Goal: Information Seeking & Learning: Learn about a topic

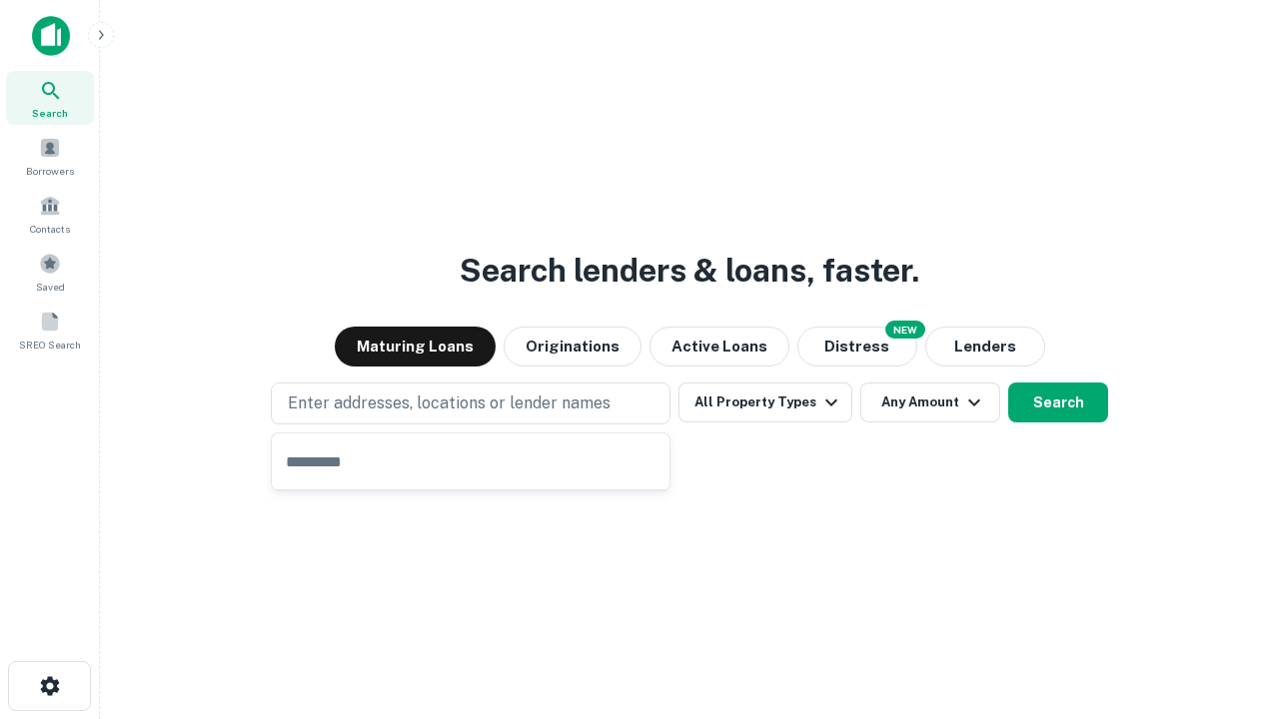
type input "**********"
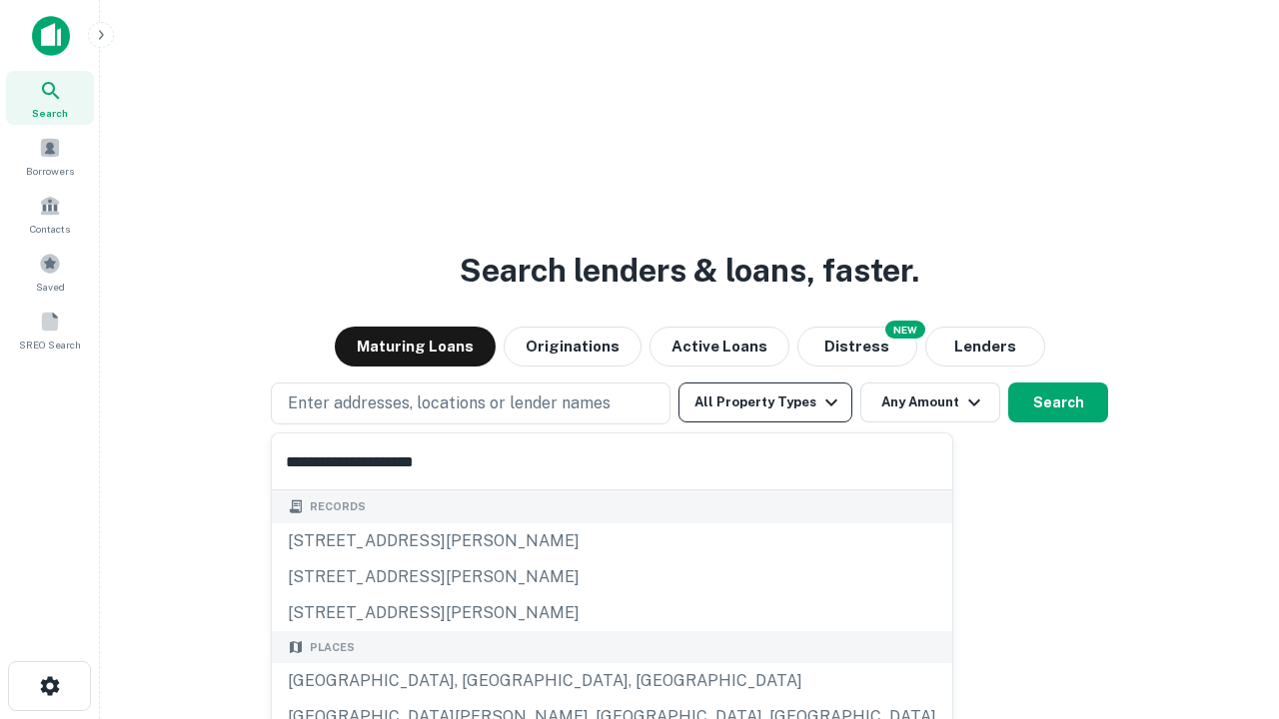
click at [765, 403] on button "All Property Types" at bounding box center [765, 403] width 174 height 40
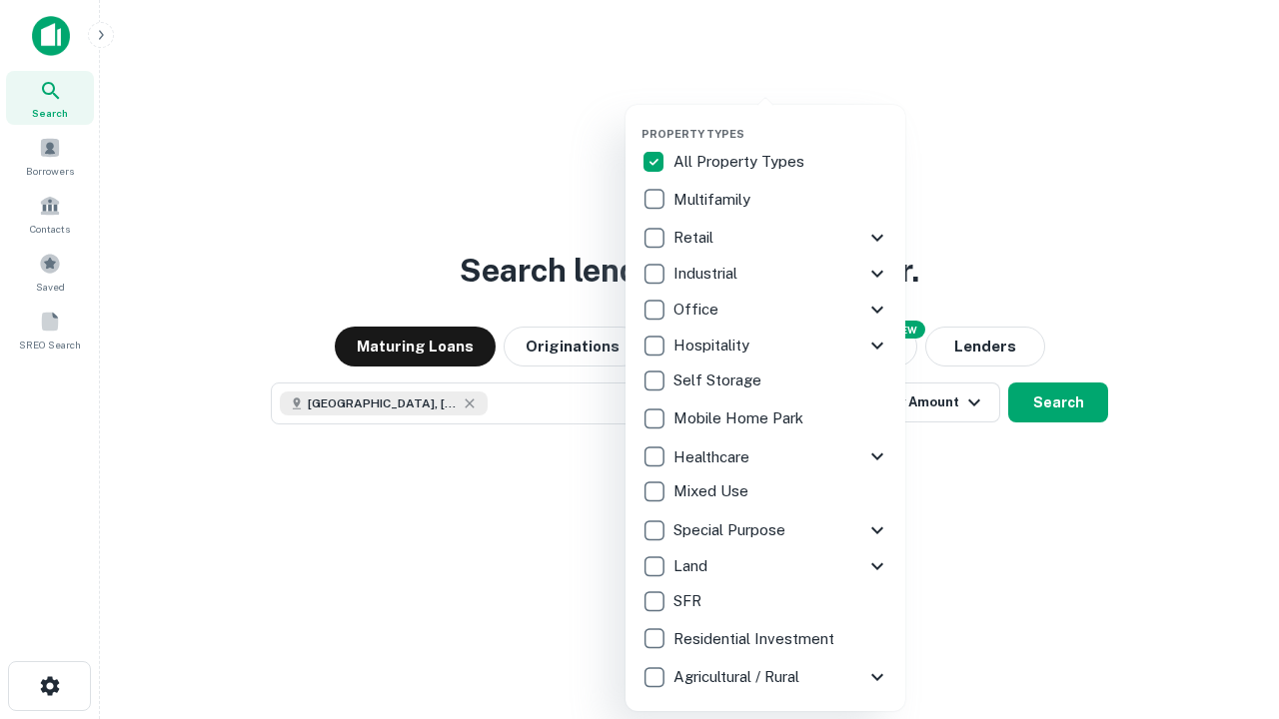
click at [781, 121] on button "button" at bounding box center [781, 121] width 280 height 1
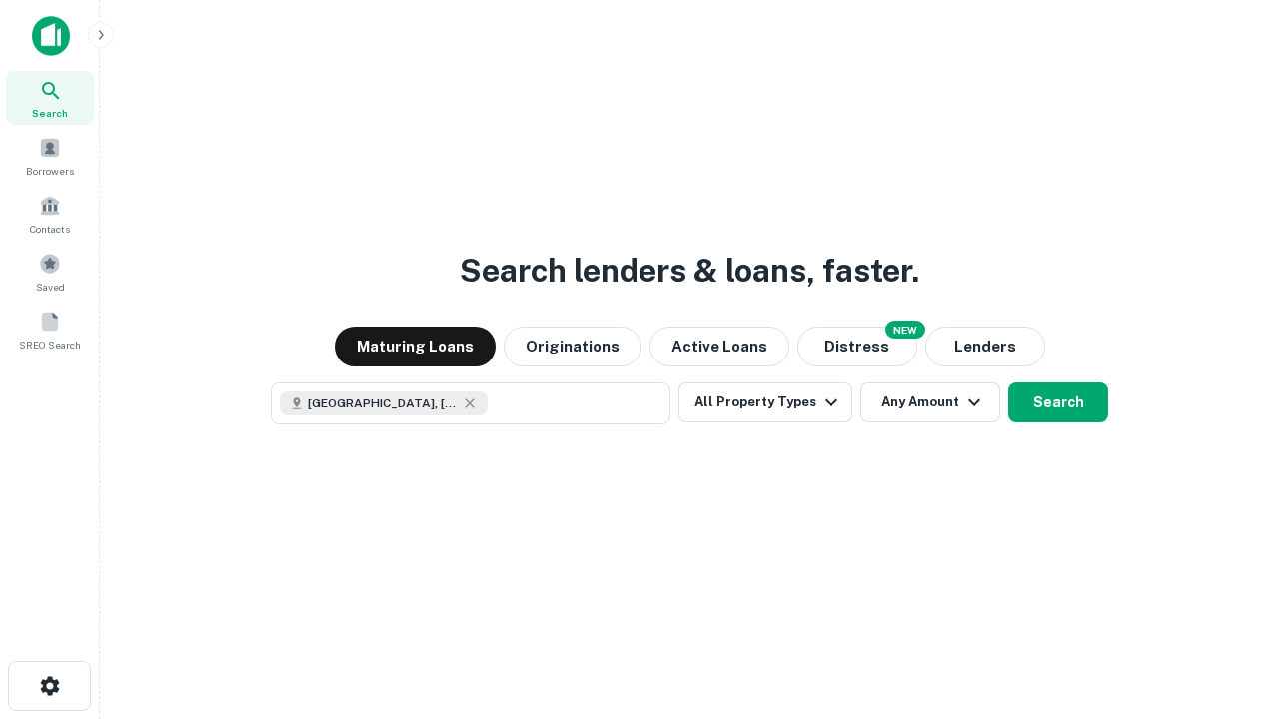
scroll to position [32, 0]
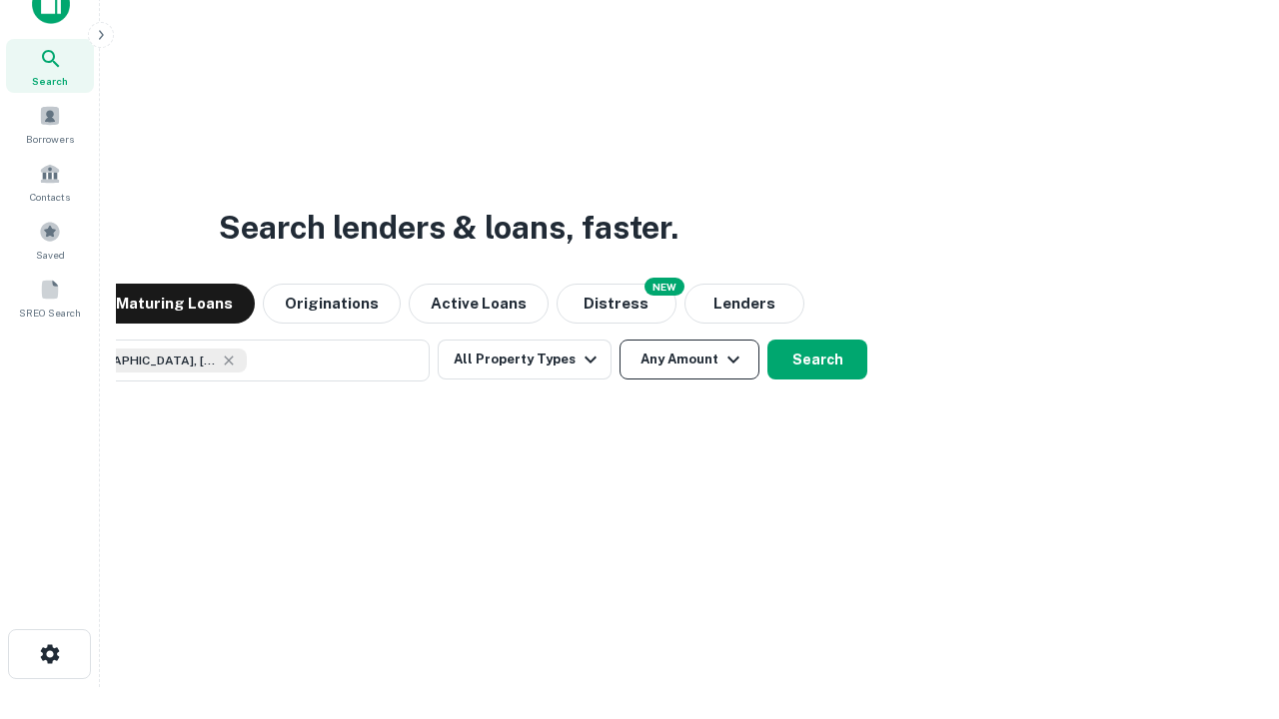
click at [619, 340] on button "Any Amount" at bounding box center [689, 360] width 140 height 40
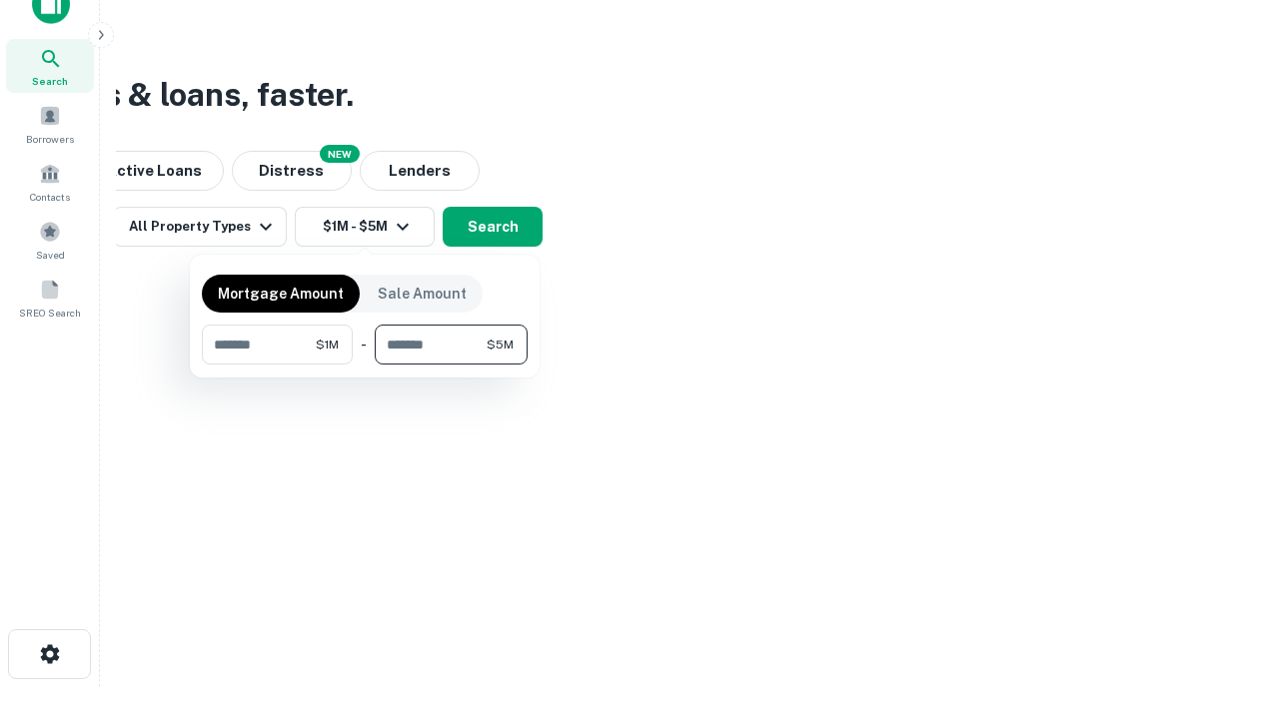
type input "*******"
click at [365, 365] on button "button" at bounding box center [365, 365] width 326 height 1
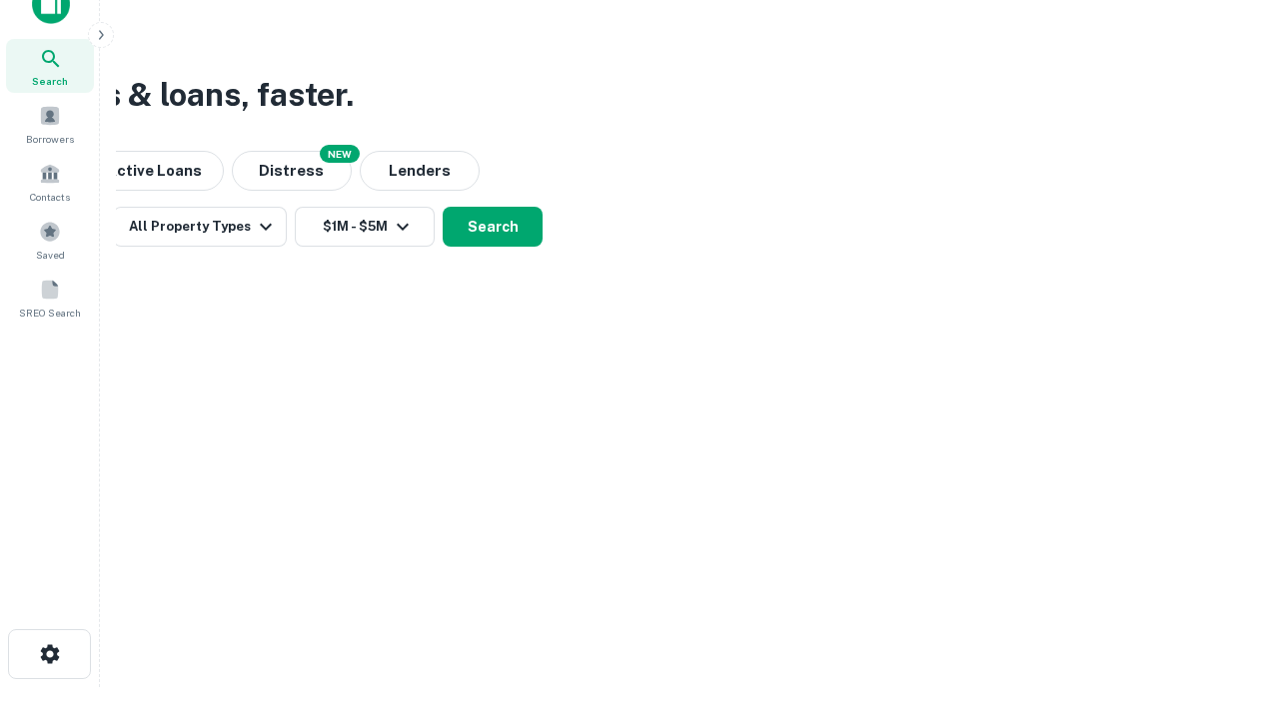
scroll to position [32, 0]
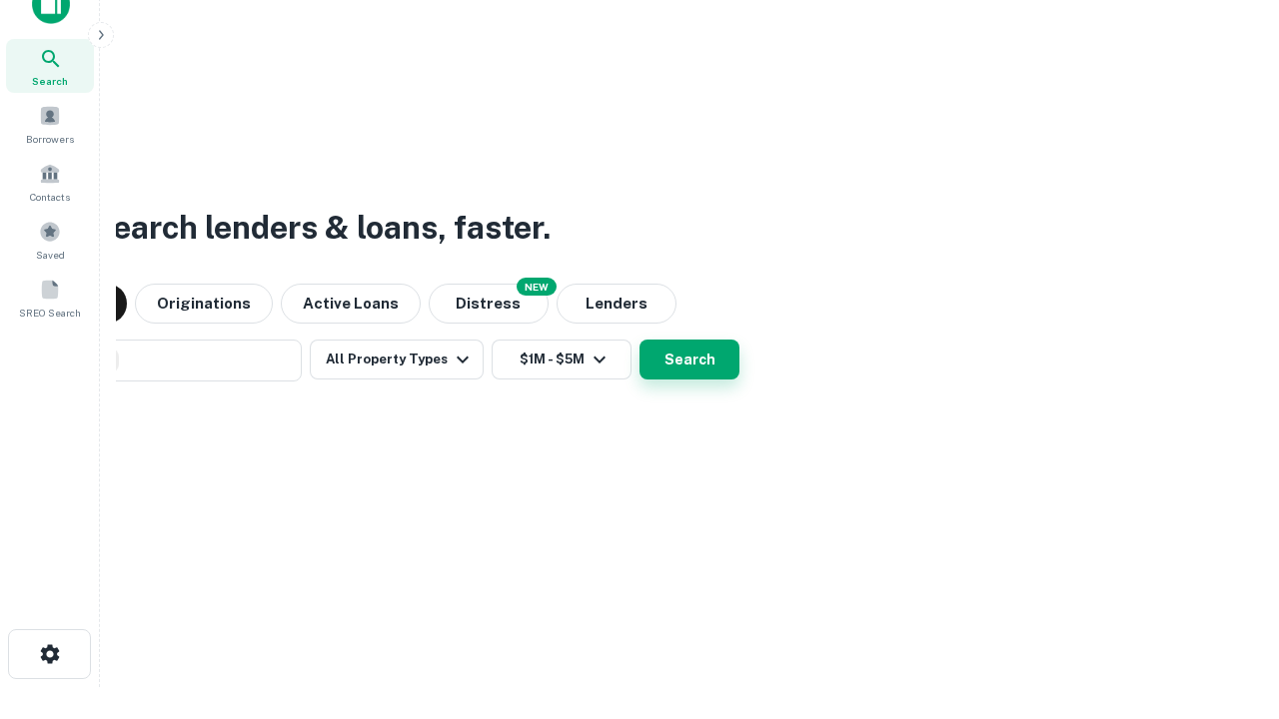
click at [639, 340] on button "Search" at bounding box center [689, 360] width 100 height 40
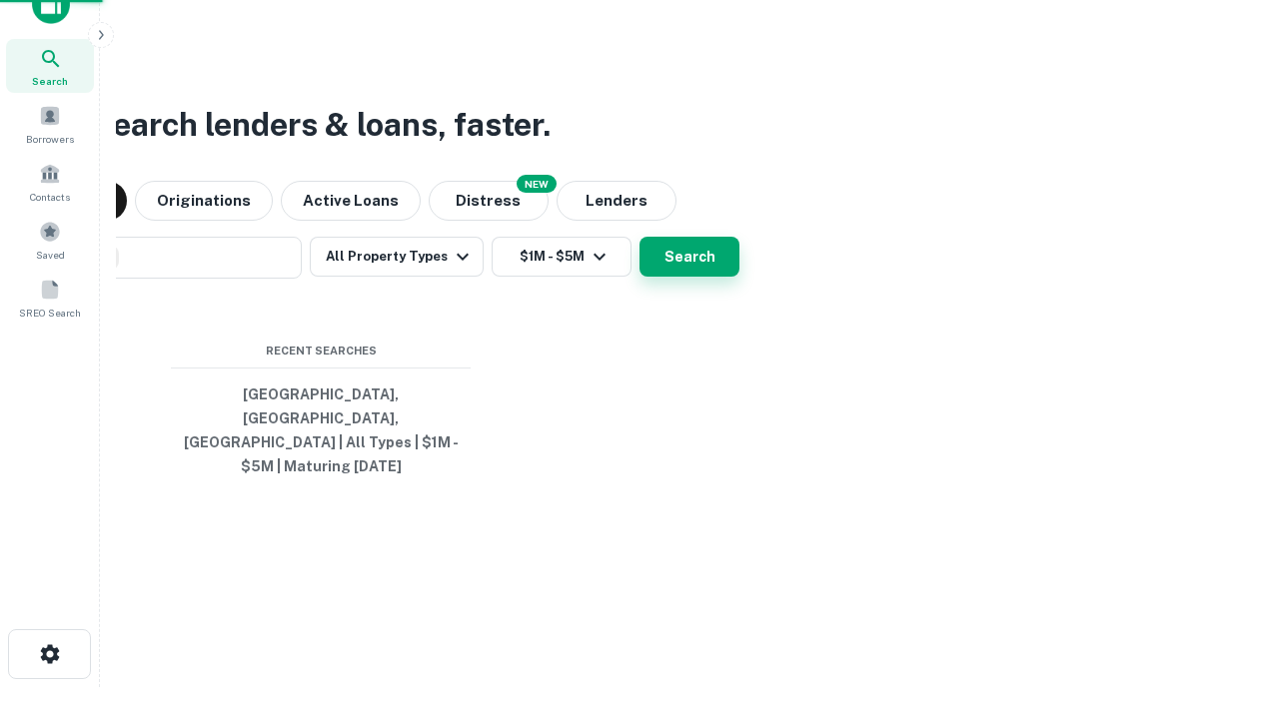
scroll to position [65, 565]
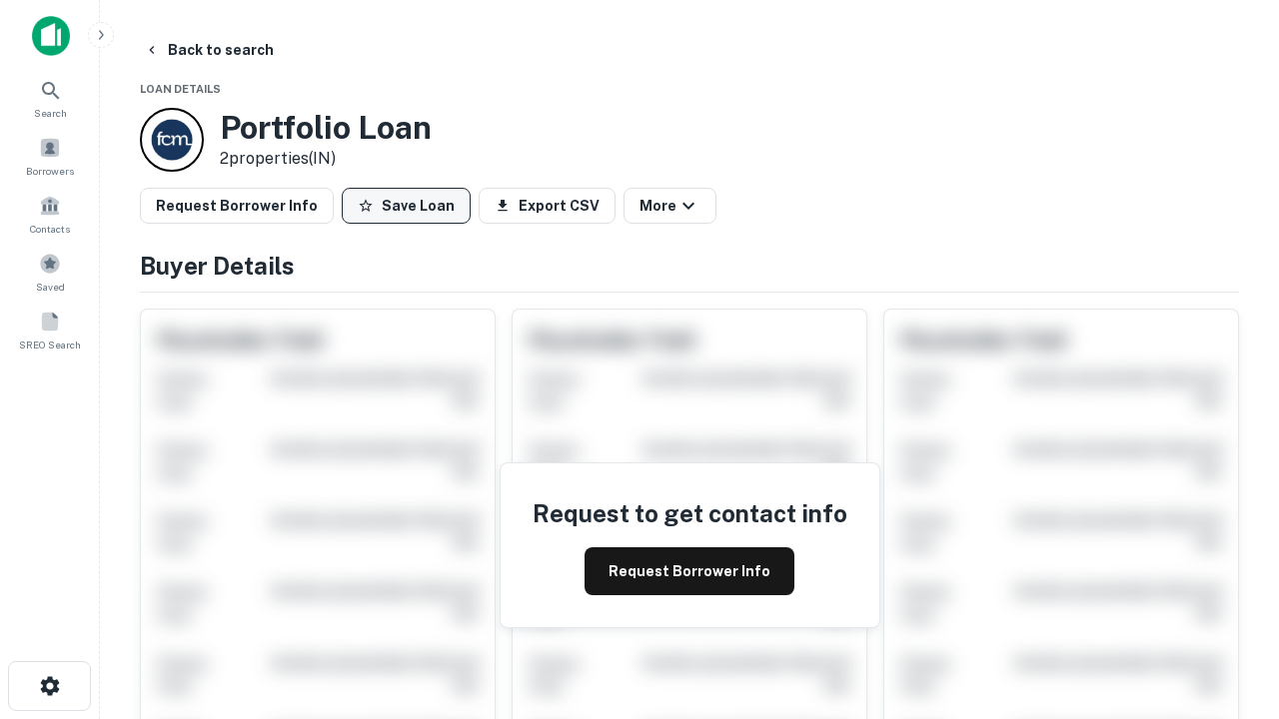
click at [406, 206] on button "Save Loan" at bounding box center [406, 206] width 129 height 36
click at [411, 206] on button "Save Loan" at bounding box center [406, 206] width 129 height 36
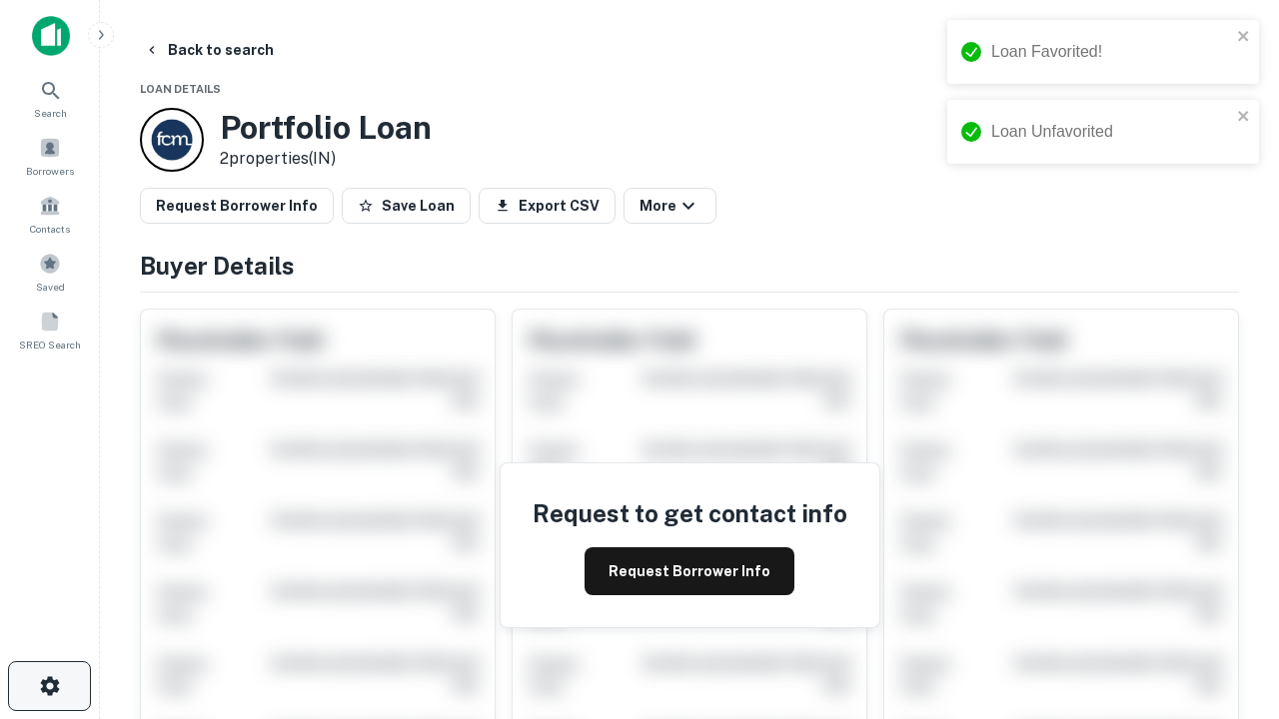
click at [49, 686] on icon "button" at bounding box center [50, 686] width 24 height 24
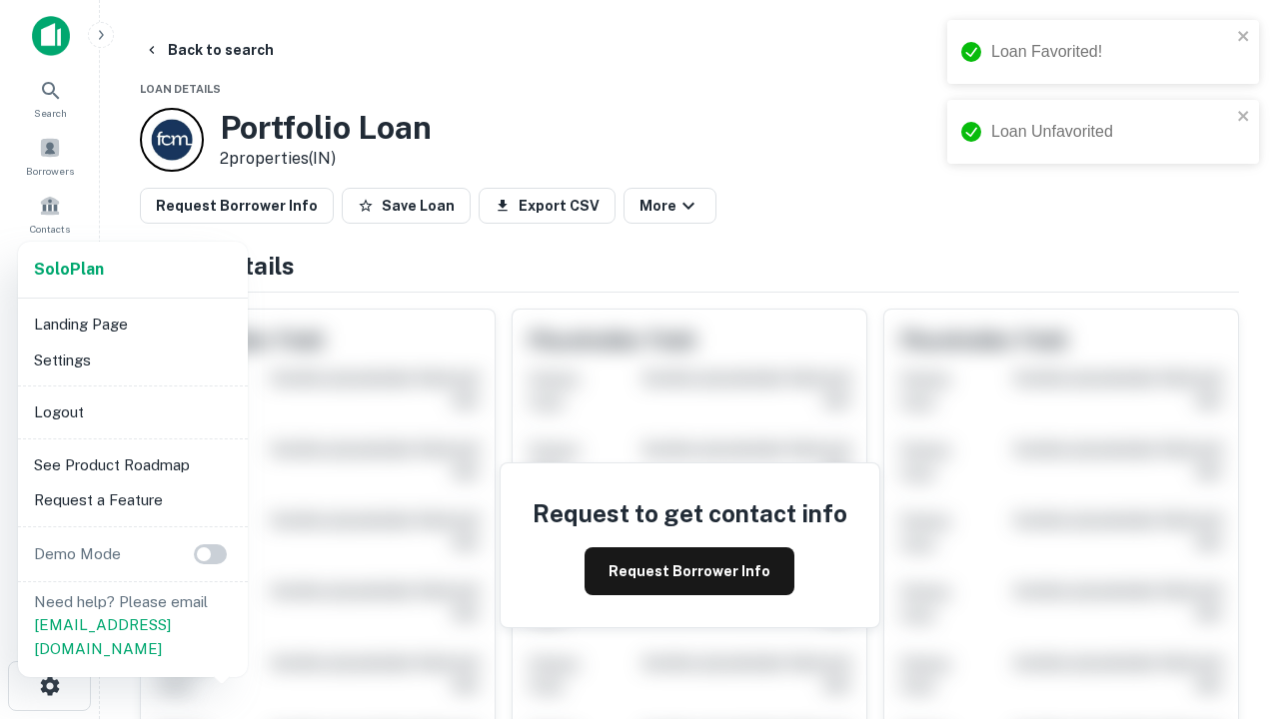
click at [132, 412] on li "Logout" at bounding box center [133, 413] width 214 height 36
